Goal: Information Seeking & Learning: Find contact information

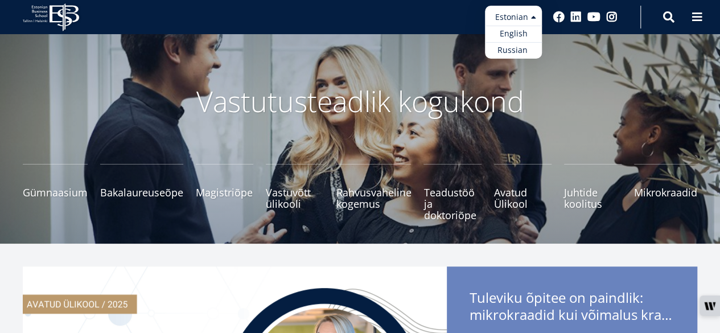
click at [525, 21] on ul "Estonian English Russian" at bounding box center [513, 32] width 57 height 53
click at [522, 35] on link "English" at bounding box center [513, 34] width 57 height 17
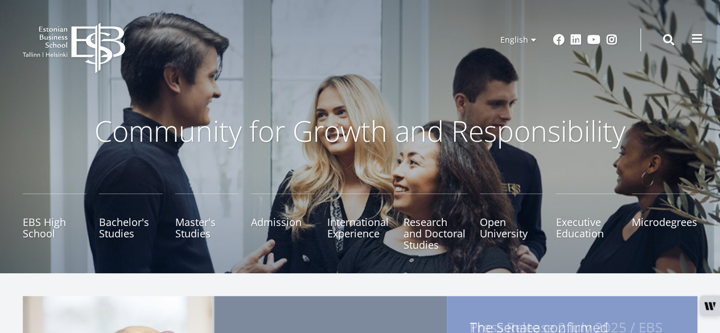
click at [694, 34] on span at bounding box center [696, 38] width 11 height 11
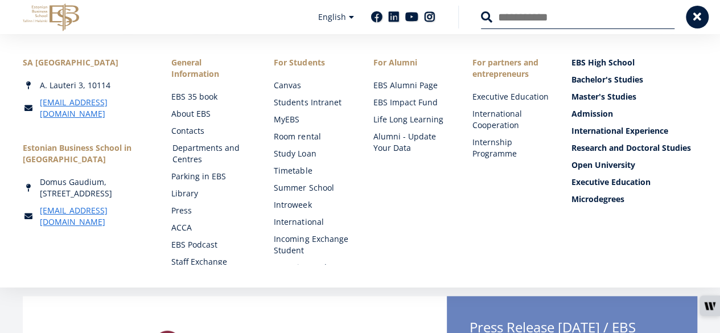
click at [196, 149] on link "Departments and Centres" at bounding box center [212, 153] width 80 height 23
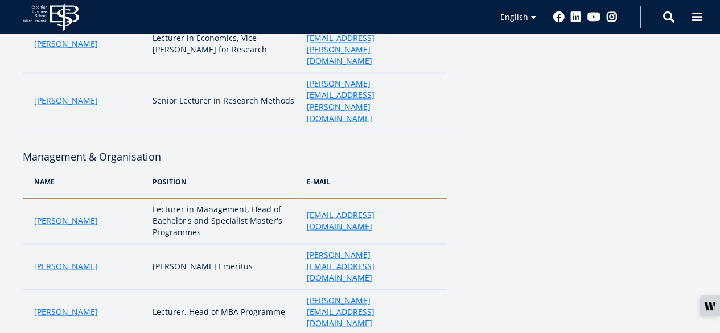
scroll to position [987, 0]
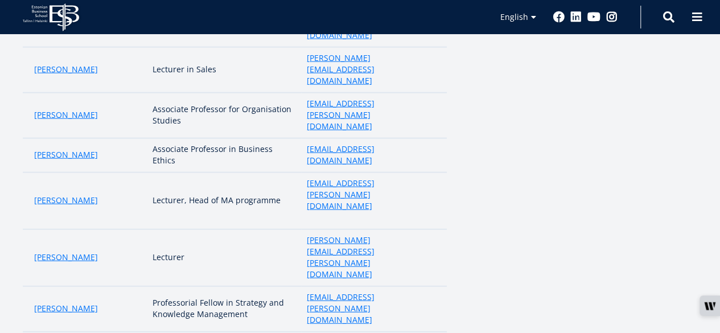
scroll to position [1324, 0]
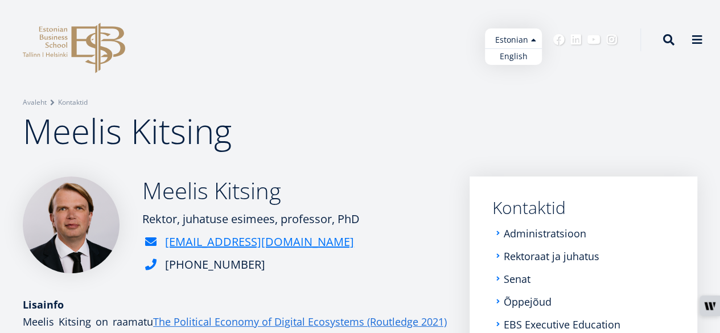
click at [532, 40] on ul "Estonian English" at bounding box center [513, 46] width 57 height 36
click at [521, 55] on link "English" at bounding box center [513, 56] width 57 height 17
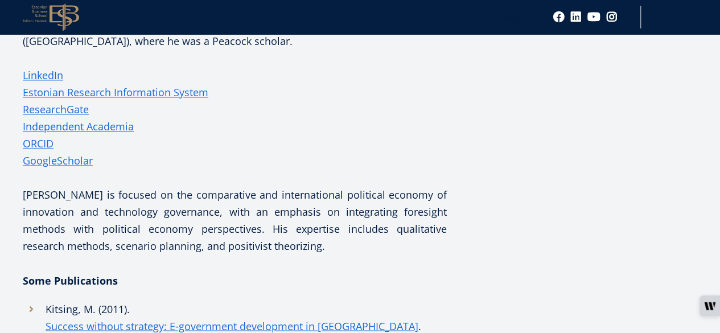
scroll to position [827, 0]
click at [56, 158] on link "GoogleScholar" at bounding box center [58, 159] width 70 height 17
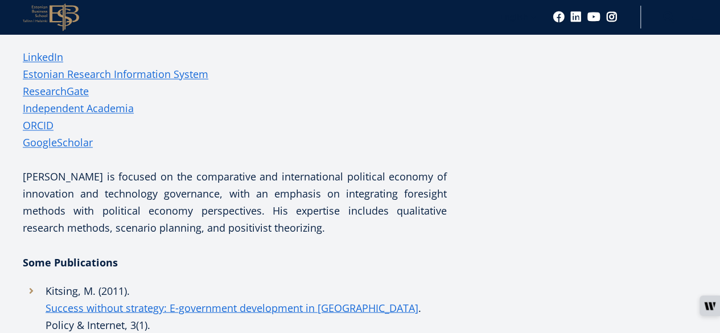
scroll to position [846, 0]
click at [180, 77] on link "Estonian Research Information System" at bounding box center [115, 73] width 185 height 17
click at [543, 145] on aside "Submenu EN Contacts Administration Rectorate and Management Board Faculty EBS E…" at bounding box center [583, 267] width 228 height 1872
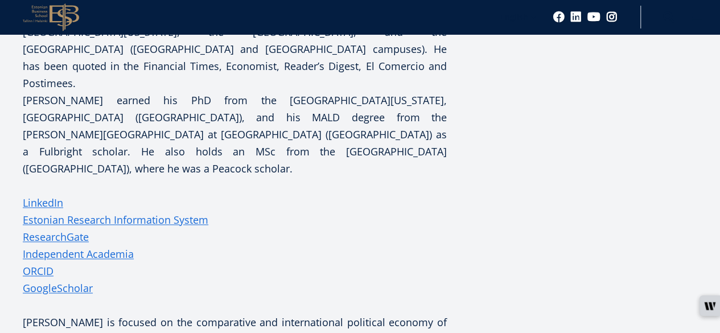
scroll to position [550, 0]
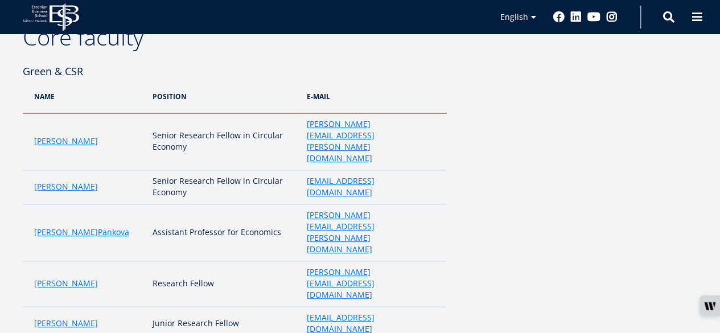
scroll to position [183, 0]
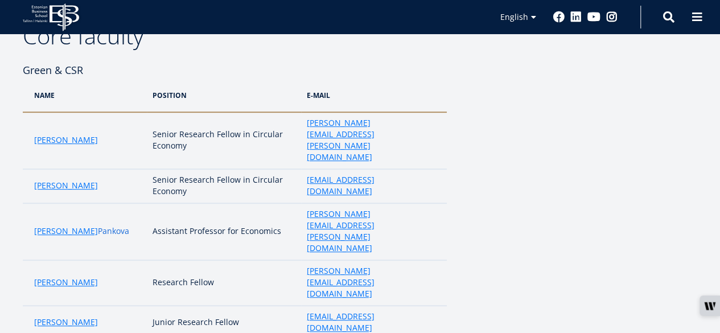
click at [98, 225] on link "Pankova" at bounding box center [113, 230] width 31 height 11
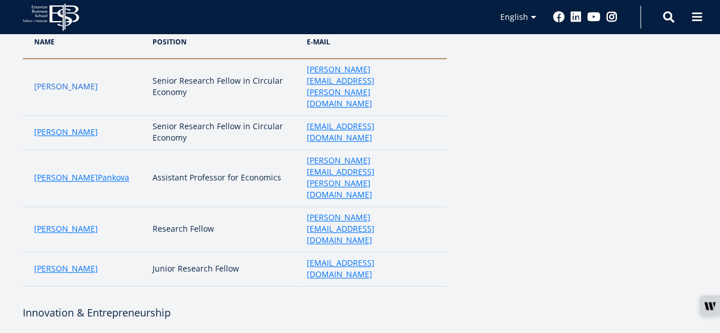
click at [57, 81] on link "[PERSON_NAME]" at bounding box center [66, 86] width 64 height 11
